Goal: Transaction & Acquisition: Subscribe to service/newsletter

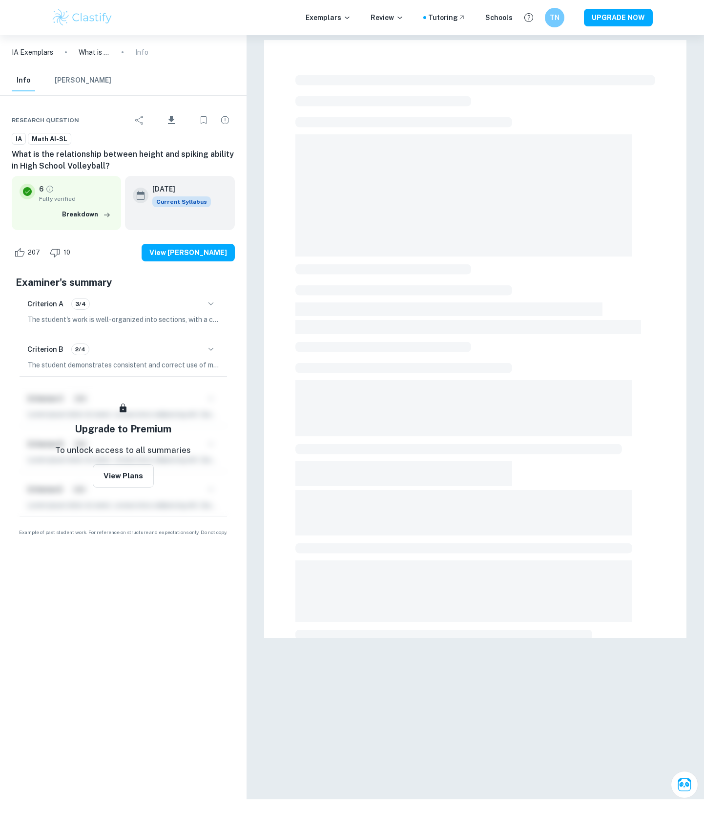
click at [489, 329] on span at bounding box center [469, 327] width 346 height 14
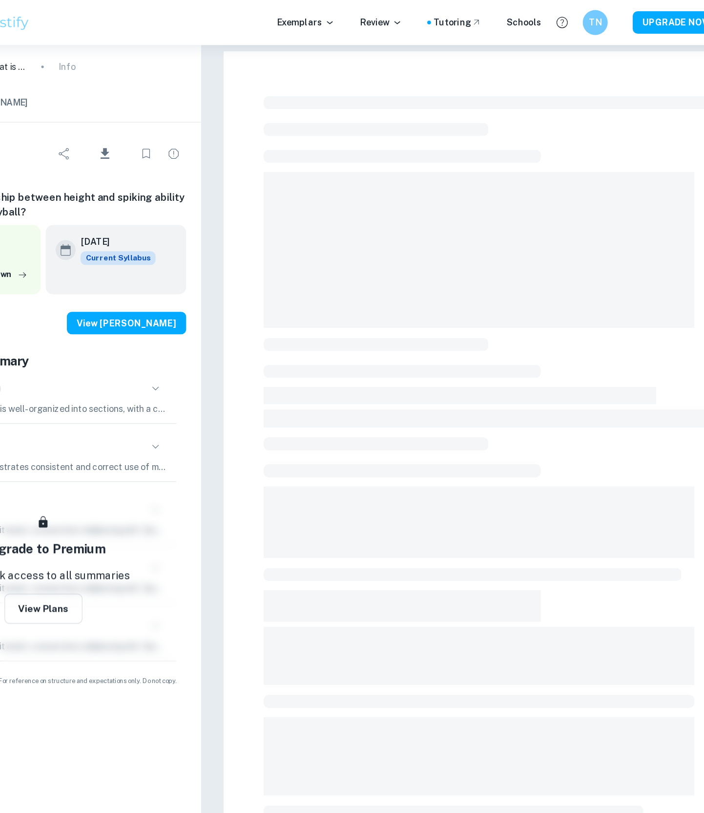
scroll to position [3, 0]
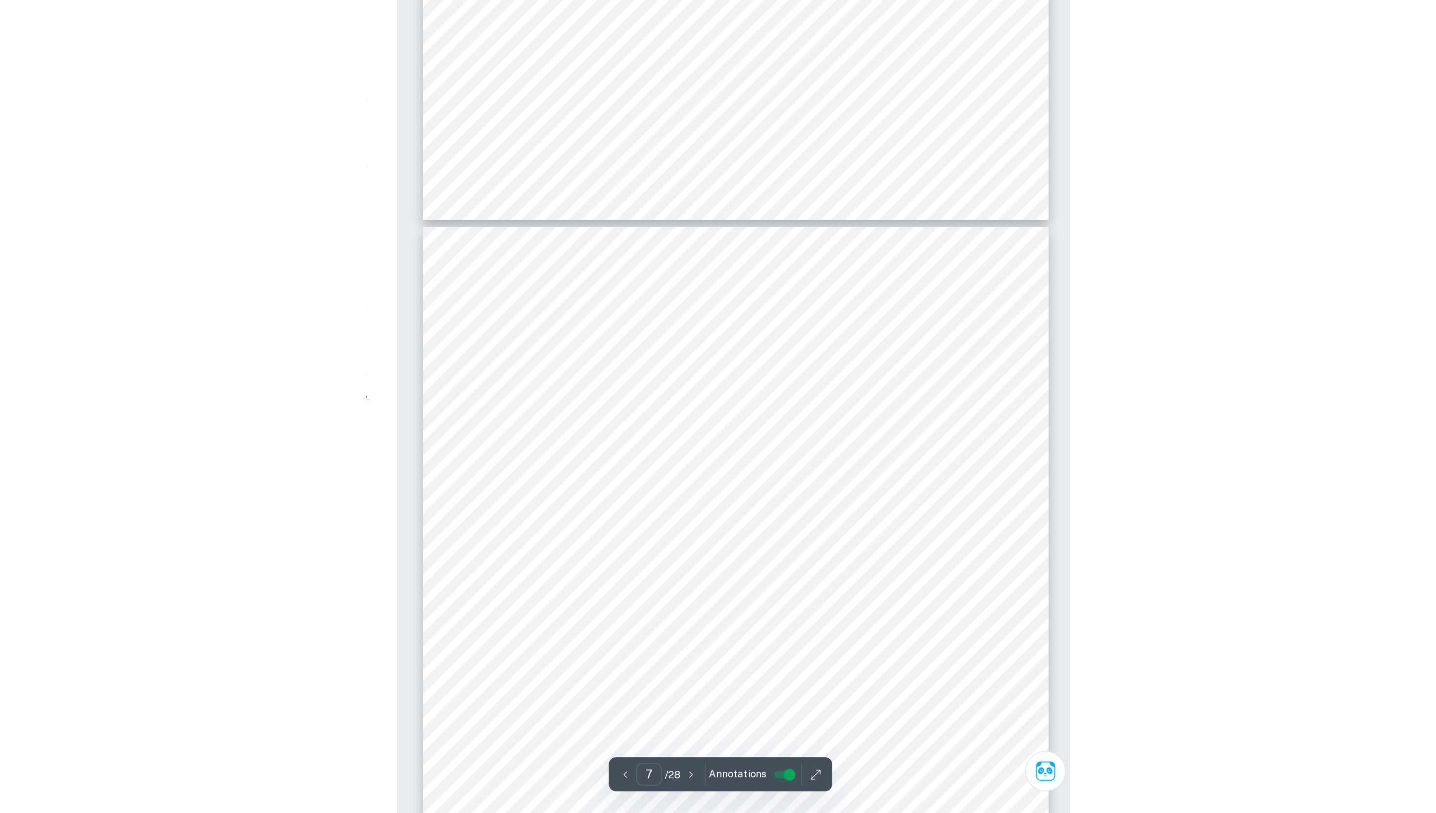
scroll to position [3076, 0]
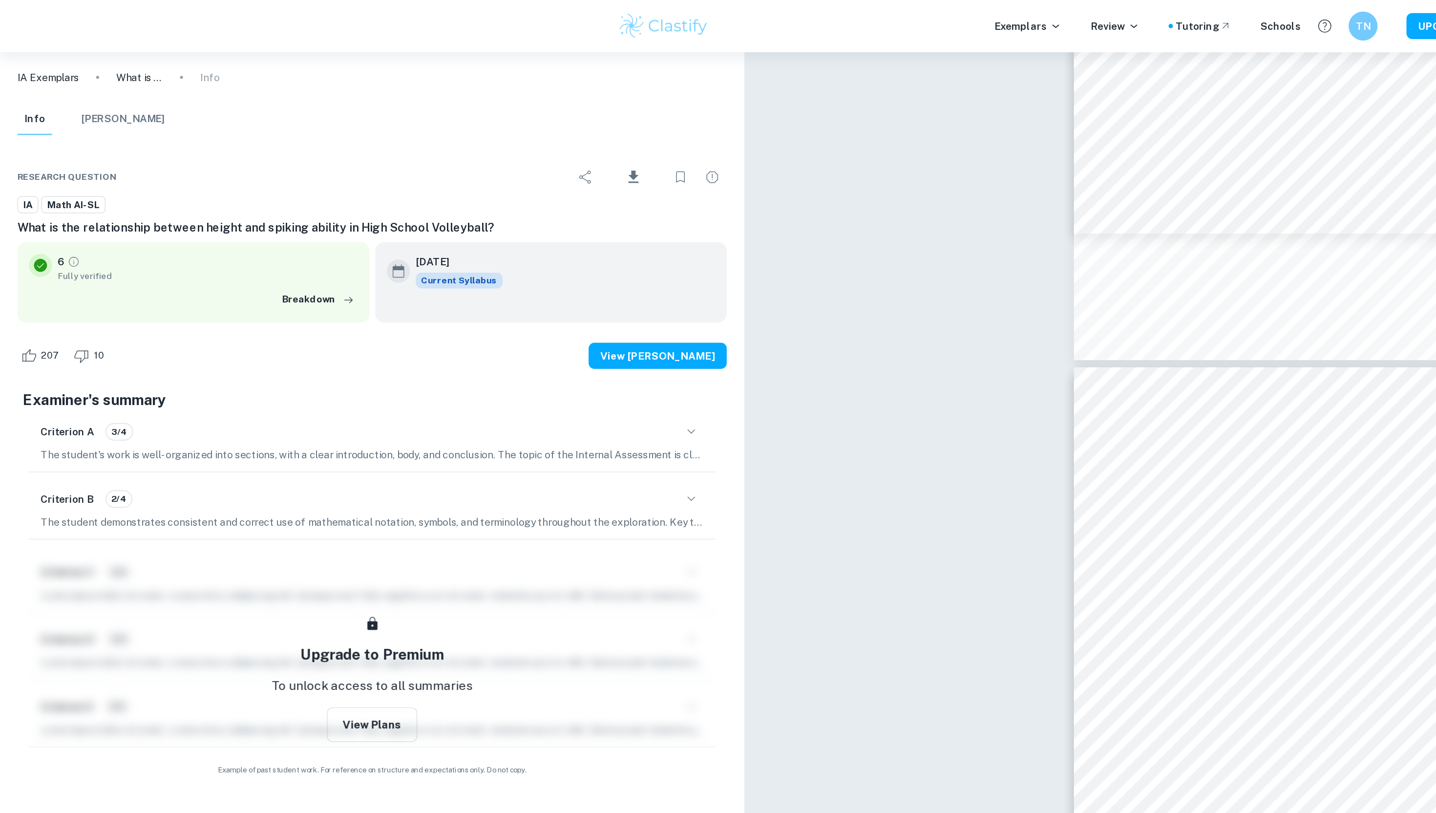
type input "4"
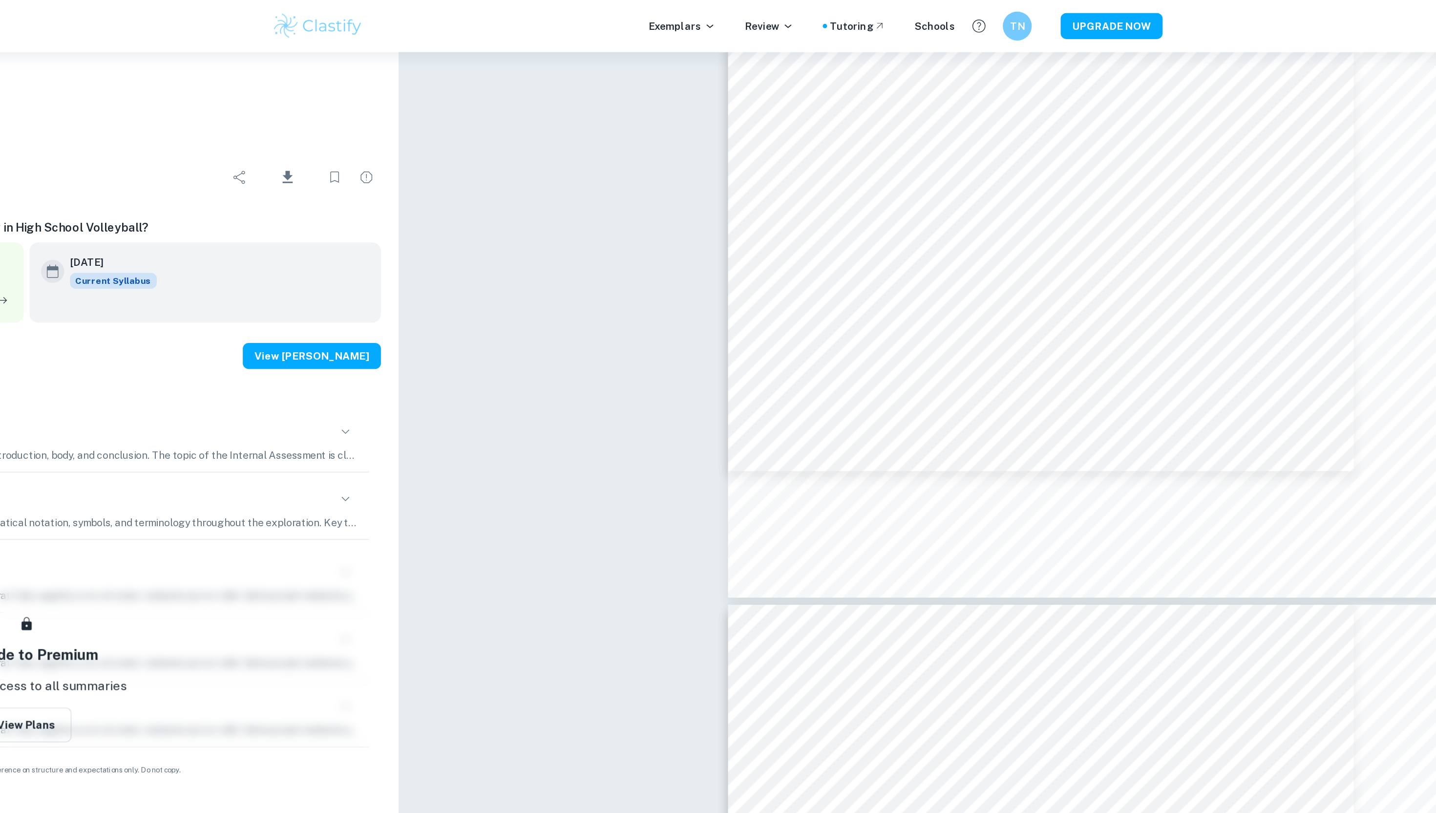
scroll to position [2199, 0]
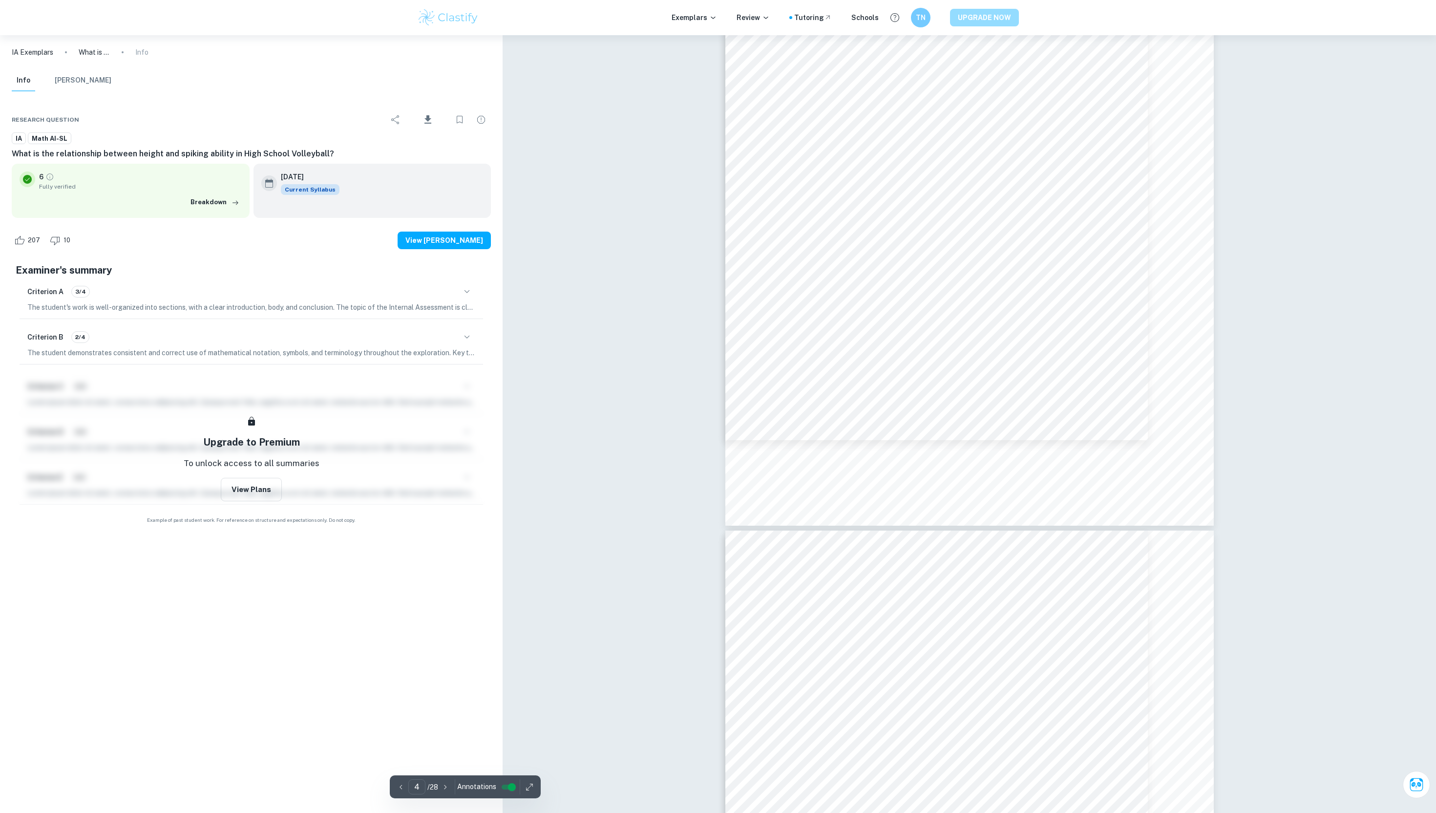
click at [704, 26] on button "UPGRADE NOW" at bounding box center [984, 18] width 69 height 18
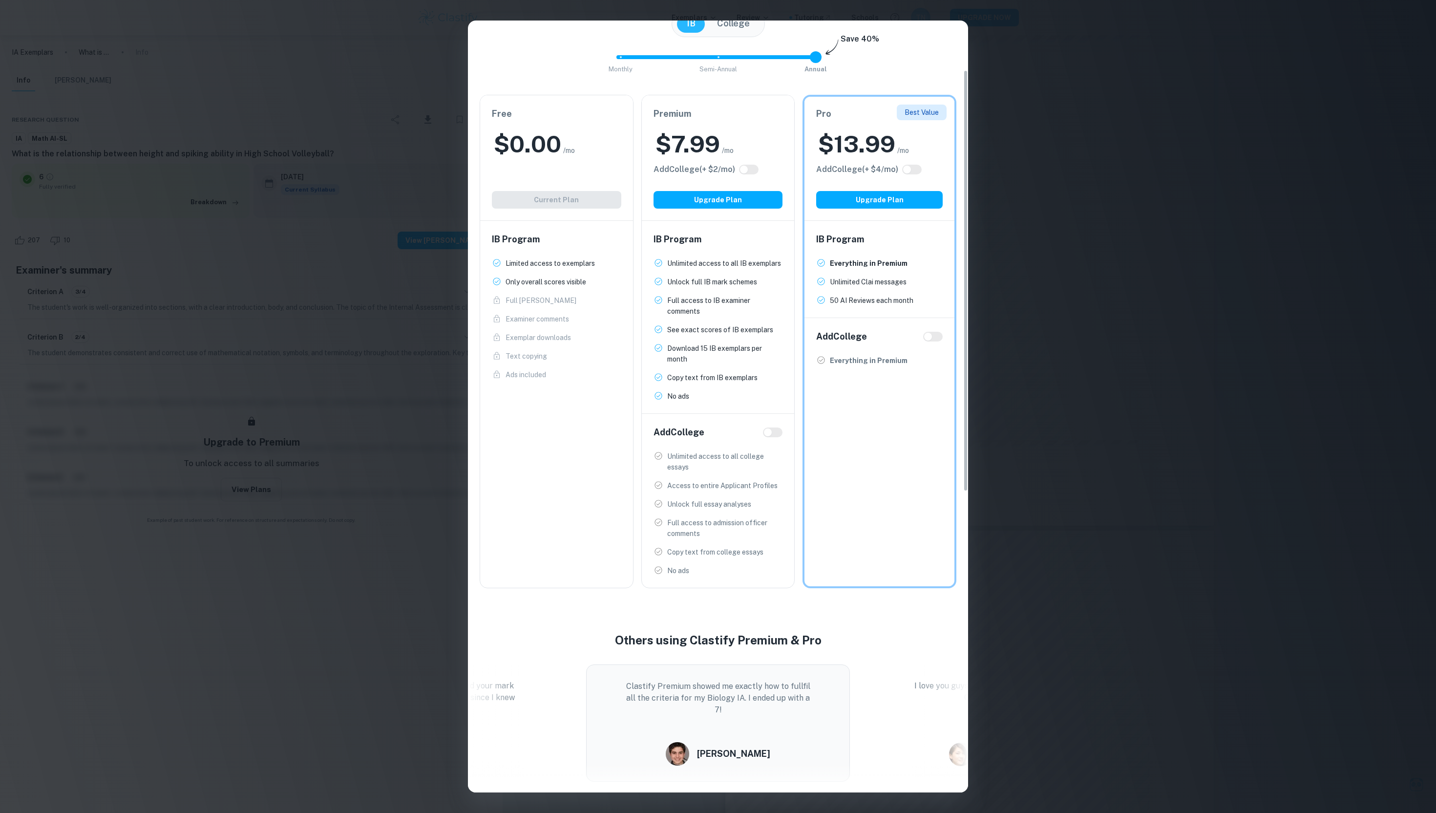
scroll to position [91, 0]
click at [704, 401] on ul "Unlimited access to all IB exemplars New! Unlock full IB mark schemes New! Full…" at bounding box center [718, 329] width 129 height 144
click at [704, 151] on div "$ 7.99 /mo" at bounding box center [718, 142] width 129 height 31
click at [704, 32] on button "College" at bounding box center [733, 23] width 52 height 18
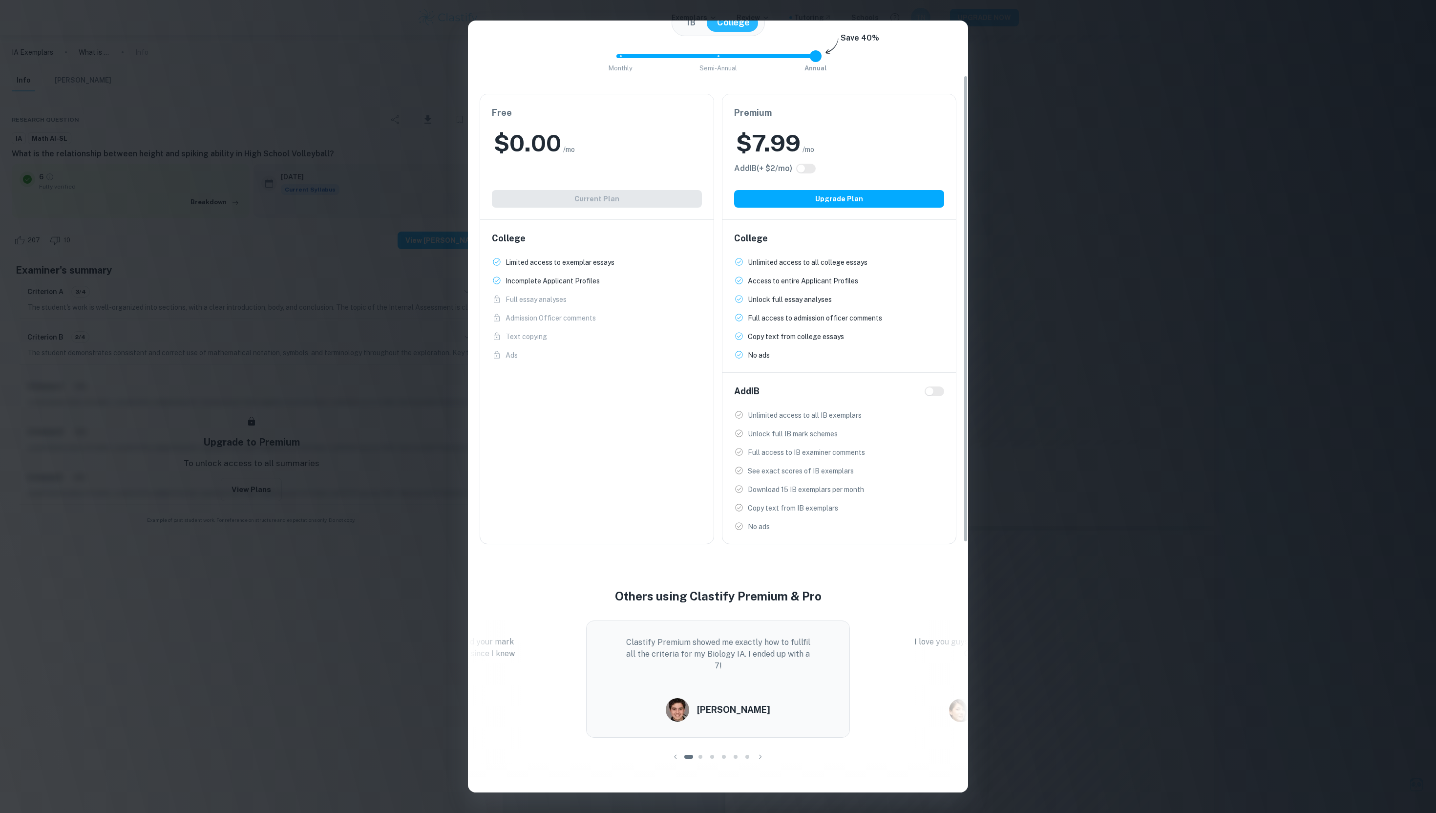
click at [697, 32] on button "IB" at bounding box center [691, 23] width 28 height 18
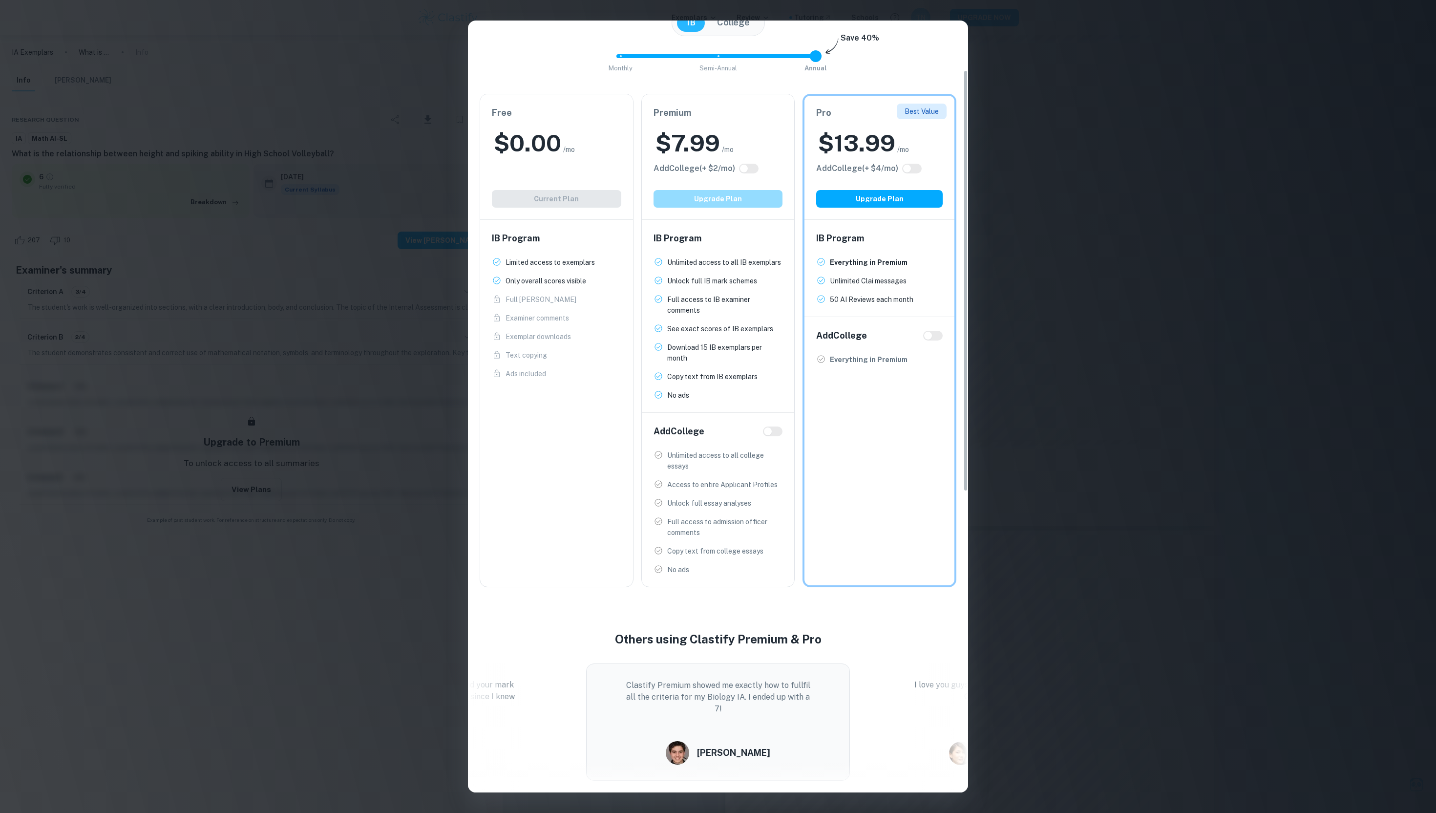
click at [704, 208] on button "Upgrade Plan" at bounding box center [718, 199] width 129 height 18
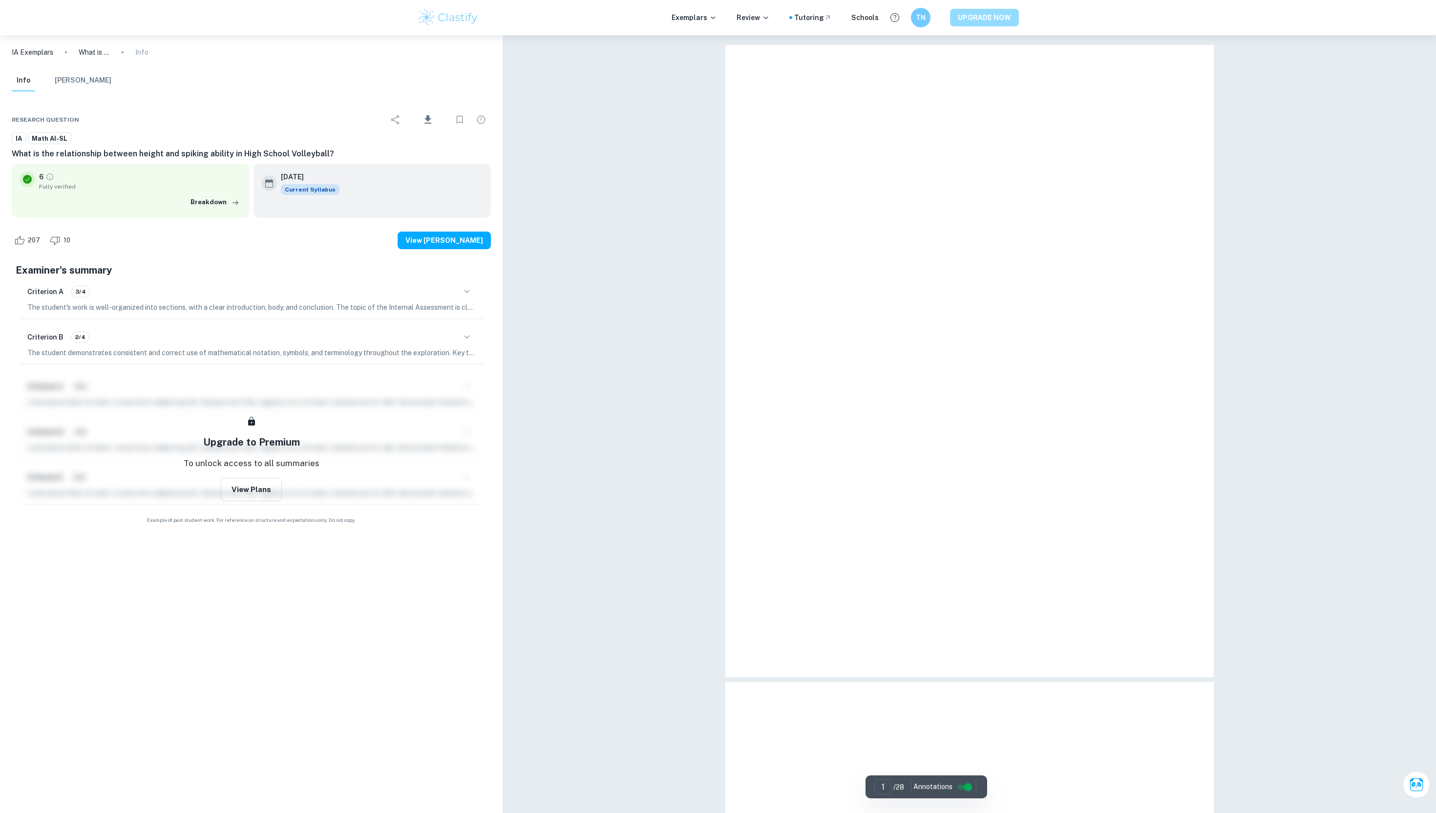
click at [980, 21] on button "UPGRADE NOW" at bounding box center [984, 18] width 69 height 18
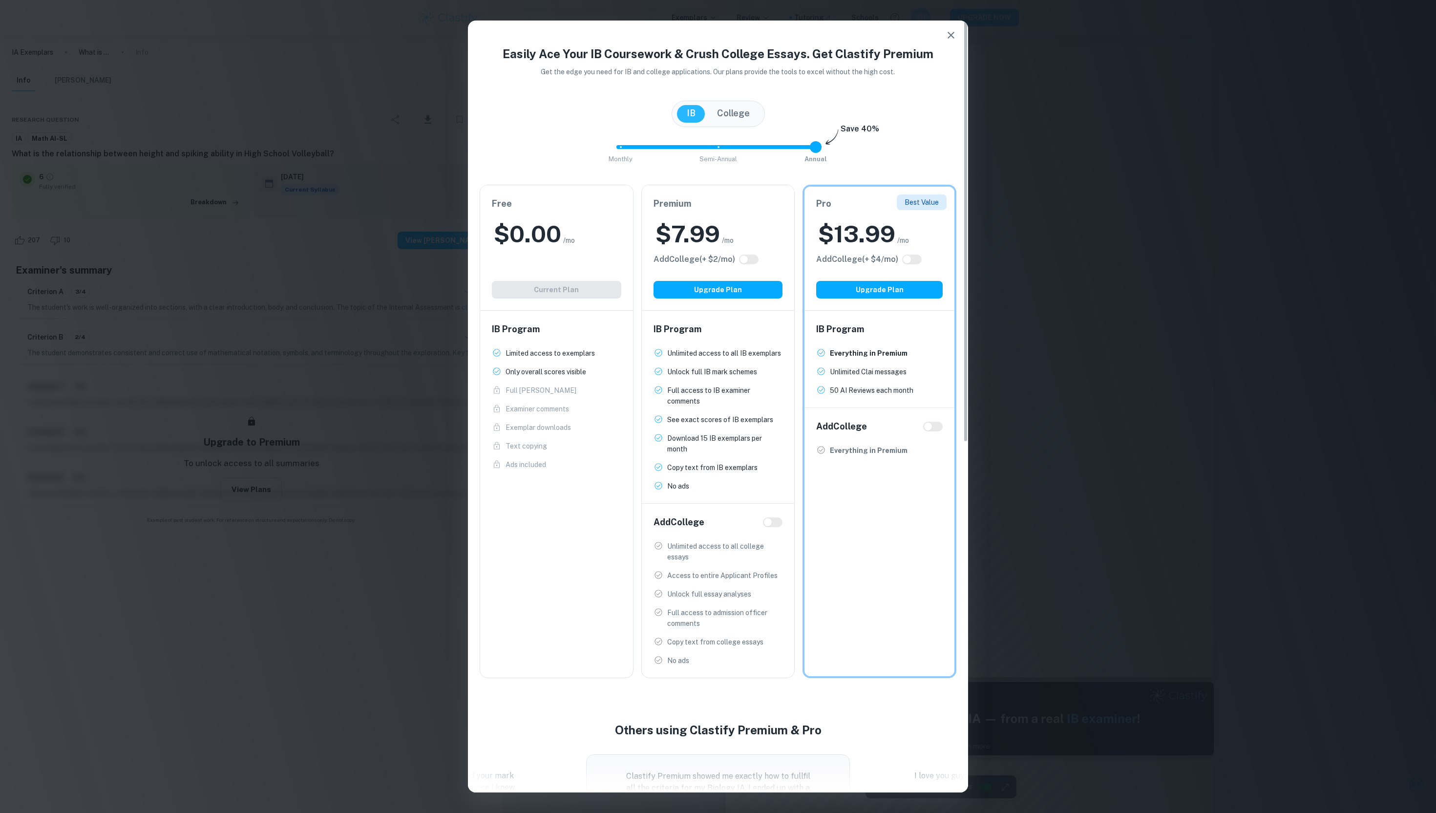
click at [742, 229] on div "Premium $ 7.99 /mo Add College (+ $ 2 /mo) Upgrade Plan" at bounding box center [718, 247] width 153 height 125
type input "0"
drag, startPoint x: 817, startPoint y: 167, endPoint x: 624, endPoint y: 172, distance: 192.5
click at [624, 153] on span at bounding box center [621, 147] width 12 height 12
click at [728, 239] on h2 "$ 12.99" at bounding box center [694, 233] width 77 height 31
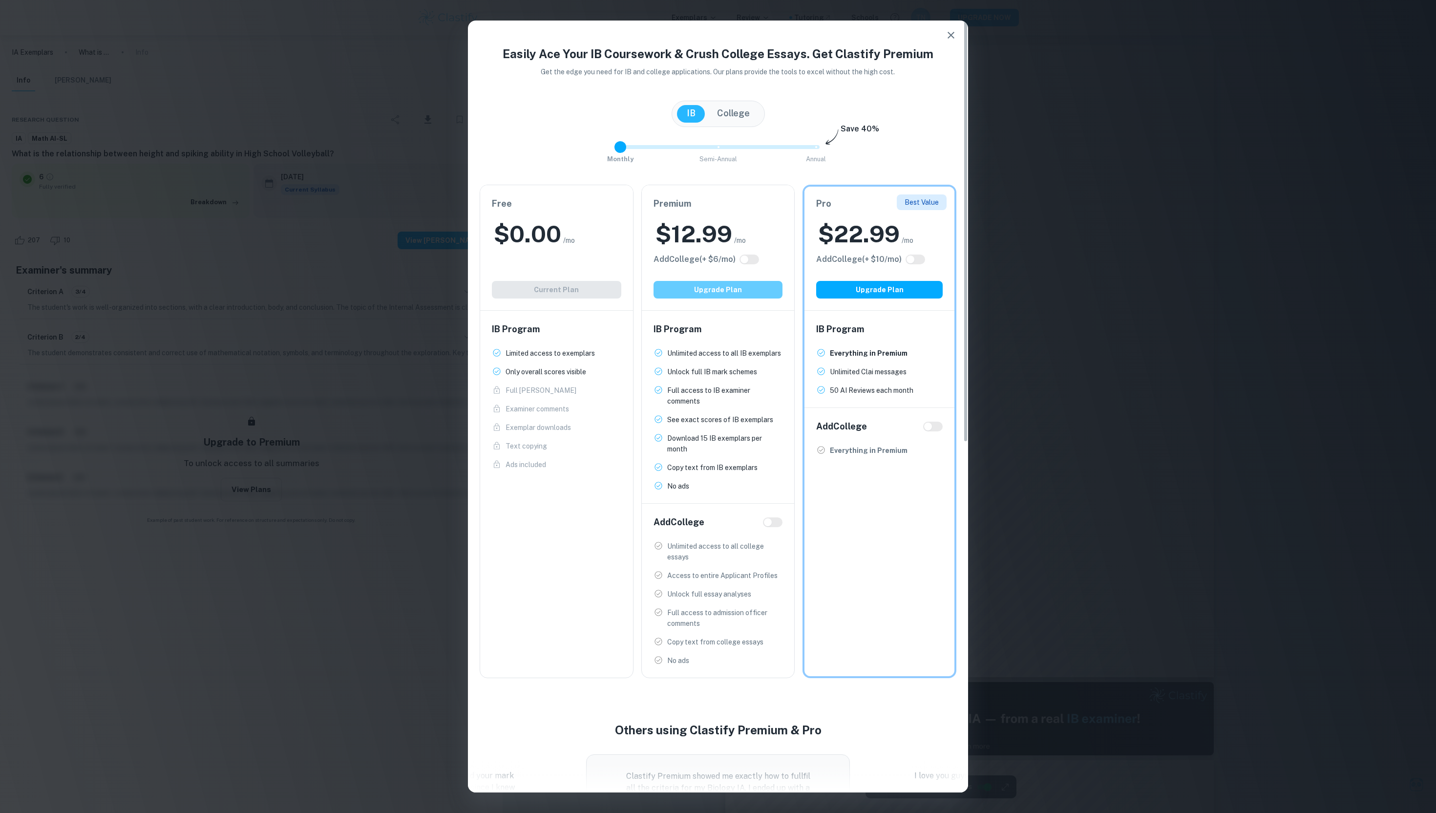
click at [748, 298] on button "Upgrade Plan" at bounding box center [718, 290] width 129 height 18
